Goal: Find specific page/section: Locate a particular part of the current website

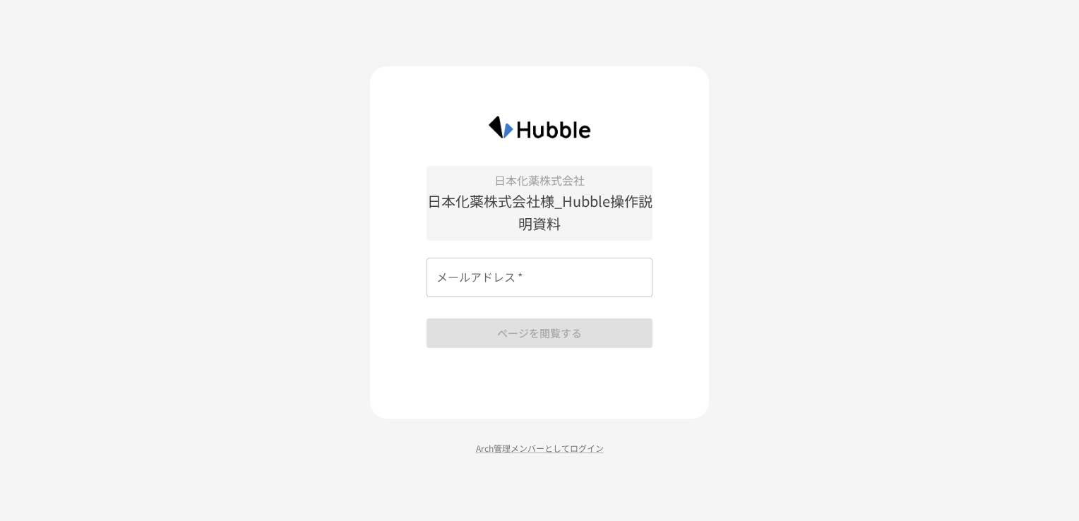
click at [579, 278] on input "メールアドレス   *" at bounding box center [539, 278] width 226 height 40
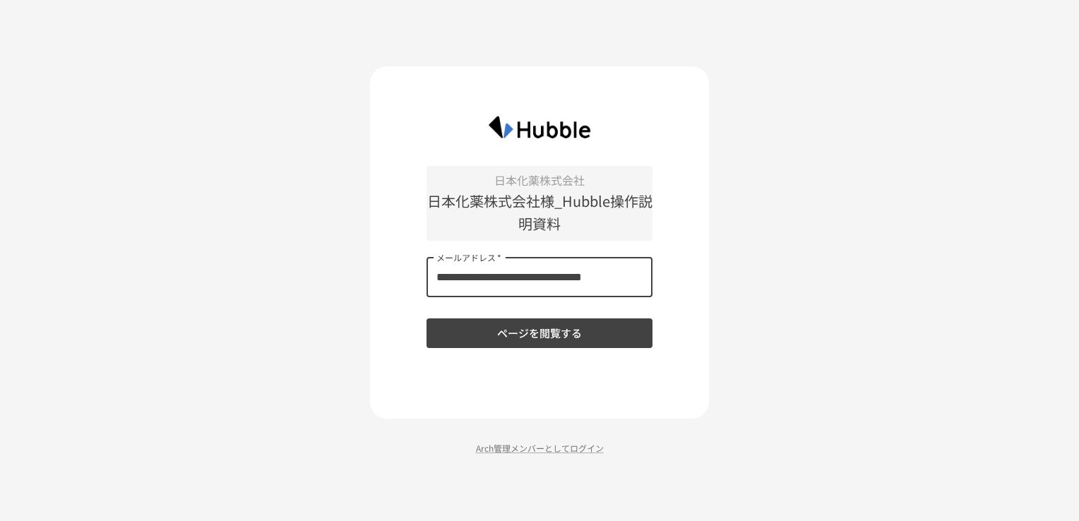
type input "**********"
click at [426, 318] on button "ページを閲覧する" at bounding box center [539, 333] width 226 height 30
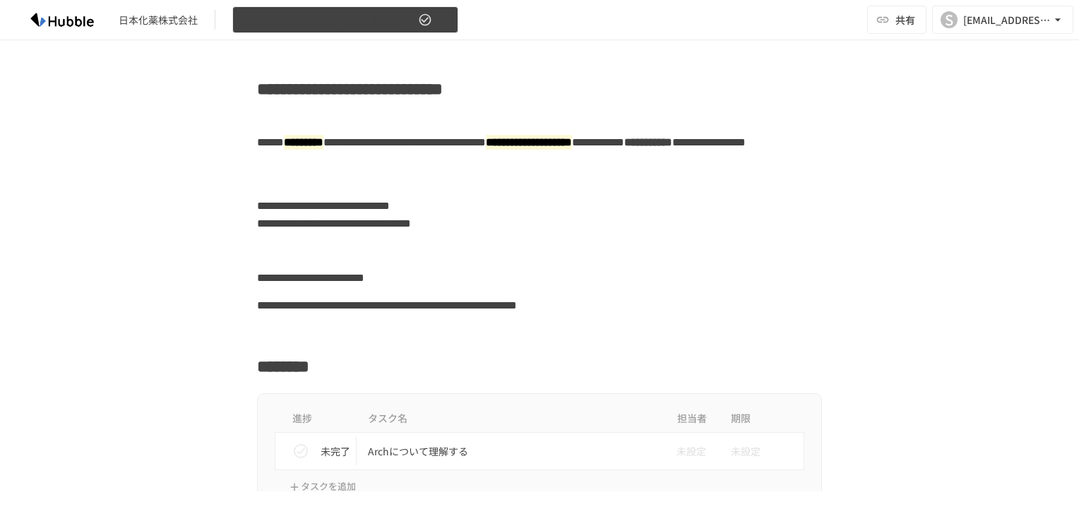
click at [353, 16] on span "日本化薬株式会社様_Hubble操作説明資料" at bounding box center [328, 20] width 174 height 18
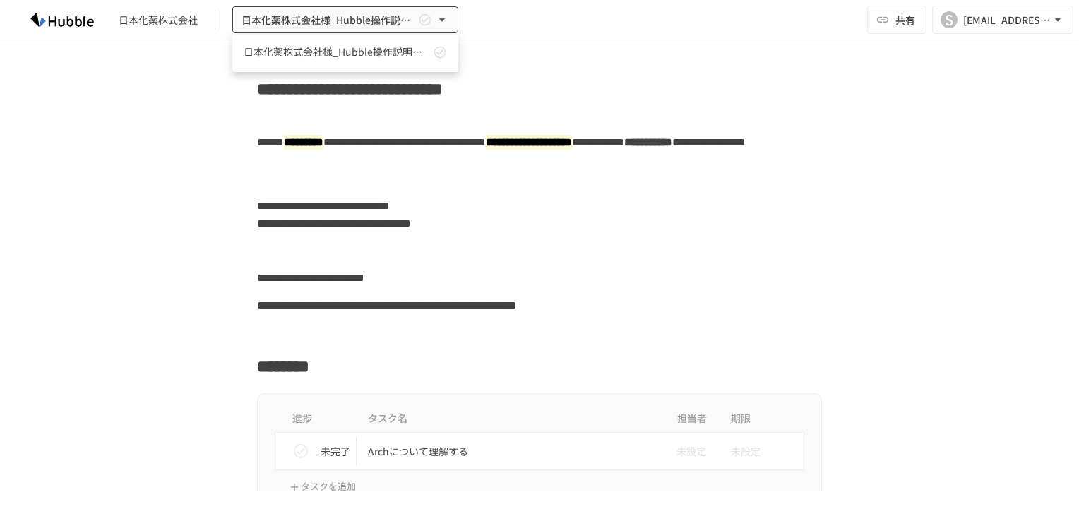
click at [413, 191] on div at bounding box center [539, 260] width 1079 height 521
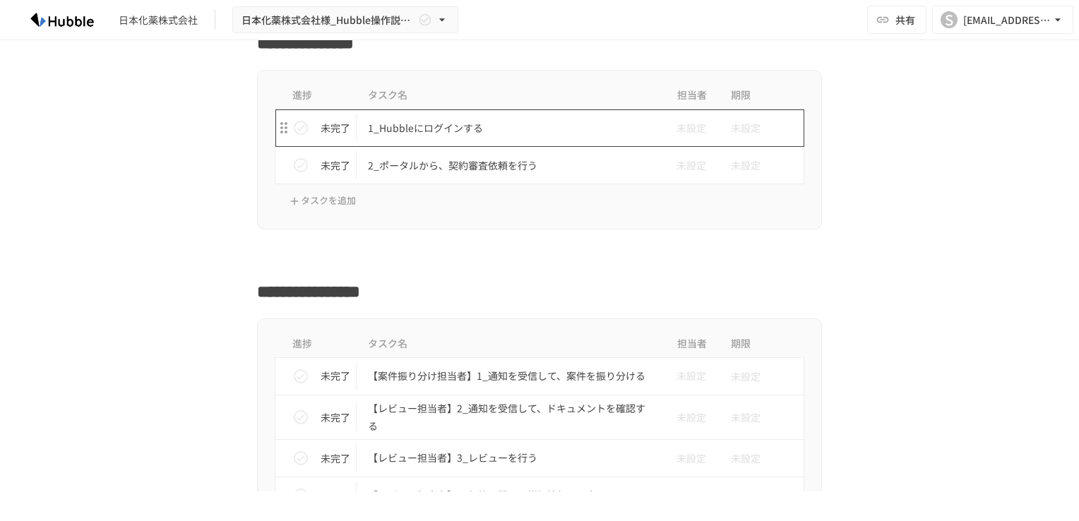
scroll to position [706, 0]
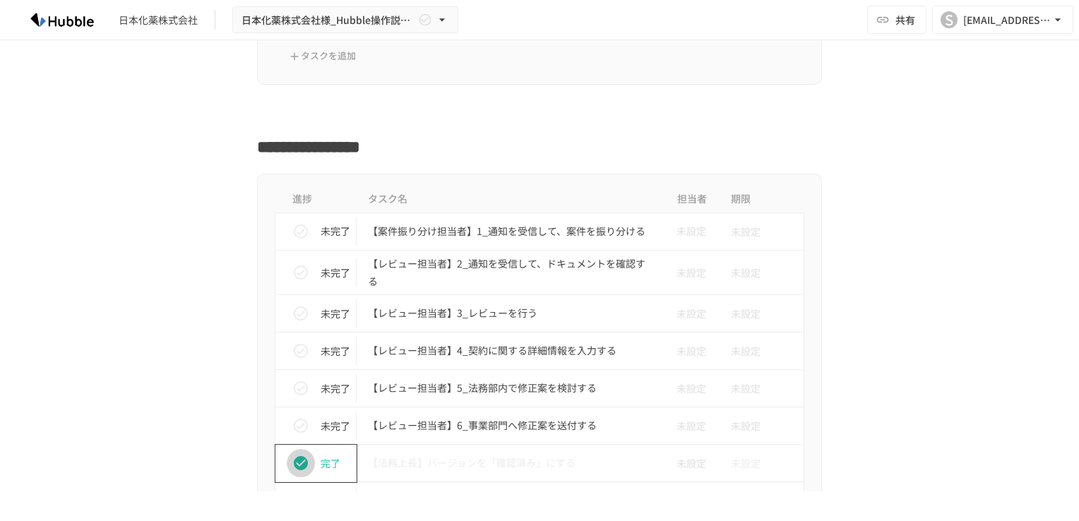
click at [299, 455] on icon "status" at bounding box center [300, 463] width 17 height 17
click at [210, 398] on div "進捗 タスク名 担当者 期限 未完了 【案件振り分け担当者】1_通知を受信して、案件を振り分ける 未設定 未設定 未完了 【レビュー担当者】2_通知を受信して…" at bounding box center [539, 388] width 861 height 428
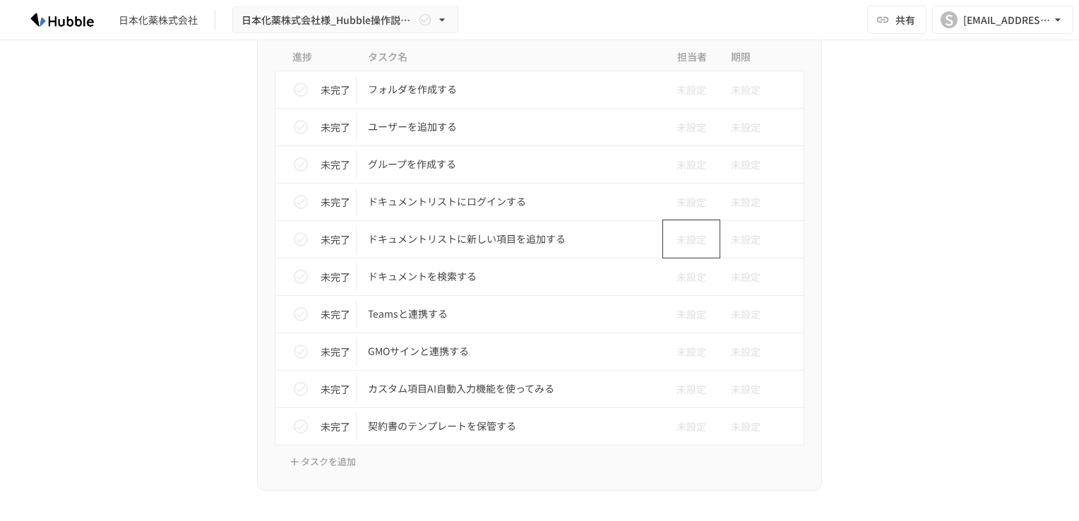
scroll to position [1765, 0]
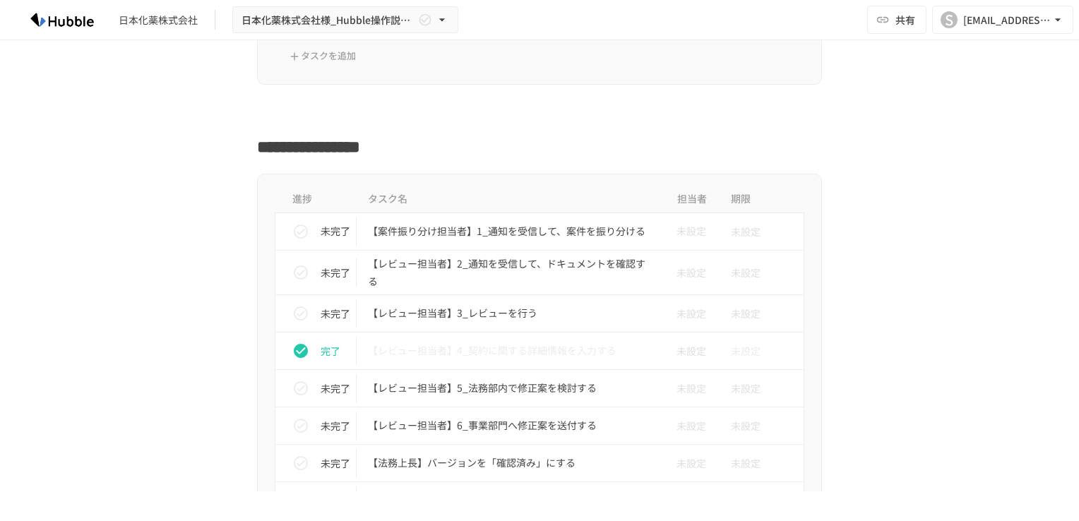
scroll to position [685, 0]
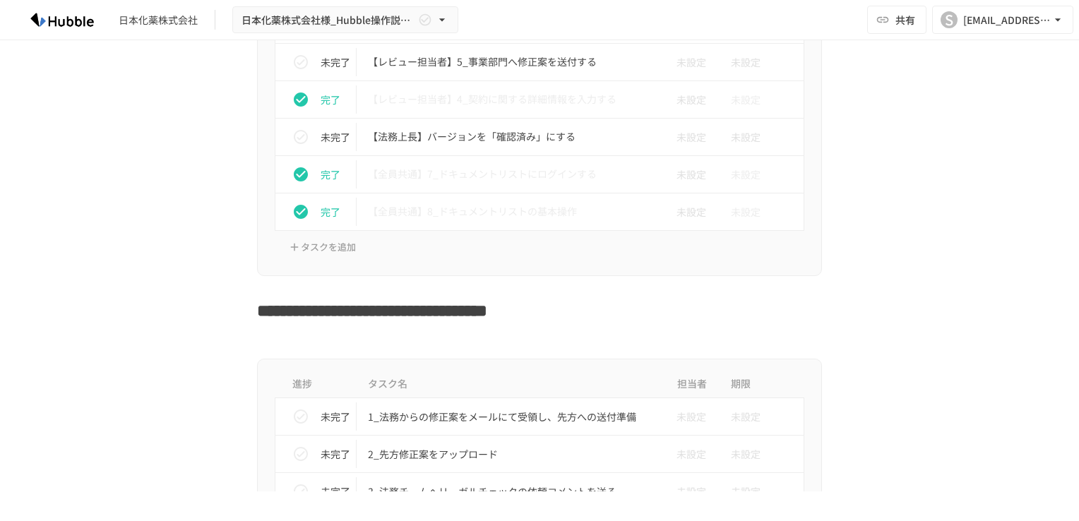
scroll to position [935, 0]
